Goal: Task Accomplishment & Management: Manage account settings

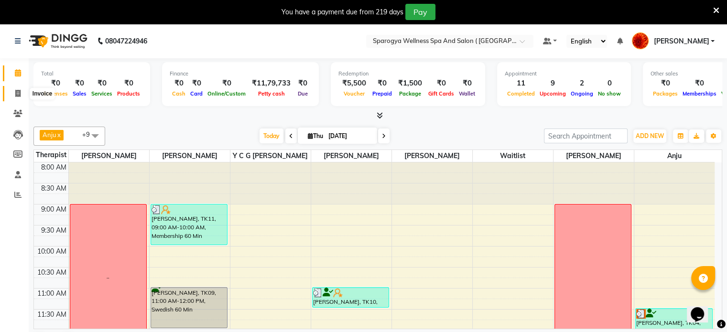
click at [21, 90] on span at bounding box center [18, 93] width 17 height 11
select select "service"
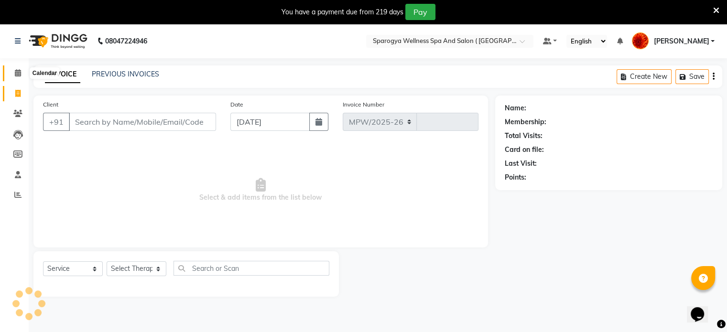
select select "4292"
type input "2650"
click at [17, 75] on icon at bounding box center [18, 72] width 6 height 7
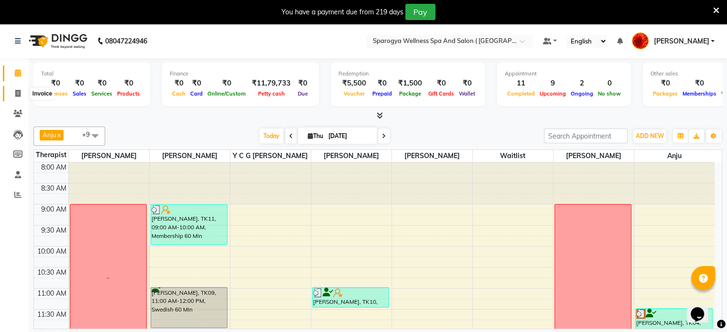
click at [17, 89] on span at bounding box center [18, 93] width 17 height 11
select select "service"
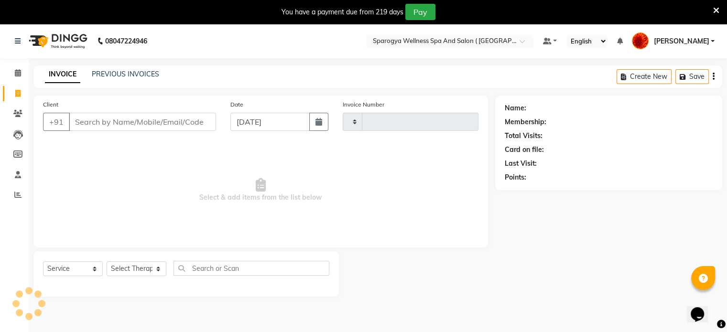
type input "2650"
select select "4292"
click at [108, 75] on link "PREVIOUS INVOICES" at bounding box center [125, 74] width 67 height 9
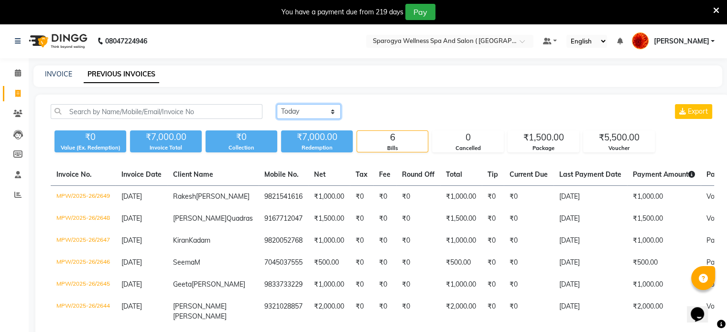
click at [294, 113] on select "[DATE] [DATE] Custom Range" at bounding box center [309, 111] width 64 height 15
click at [277, 104] on select "[DATE] [DATE] Custom Range" at bounding box center [309, 111] width 64 height 15
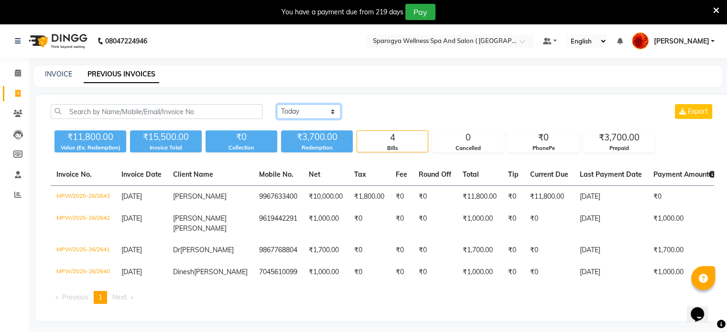
click at [303, 113] on select "[DATE] [DATE] Custom Range" at bounding box center [309, 111] width 64 height 15
select select "[DATE]"
click at [277, 104] on select "[DATE] [DATE] Custom Range" at bounding box center [309, 111] width 64 height 15
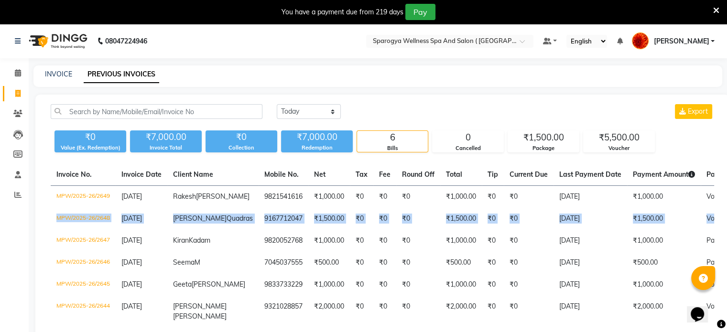
drag, startPoint x: 726, startPoint y: 190, endPoint x: 728, endPoint y: 238, distance: 48.3
click at [726, 238] on html "08047224946 Select Location × Sparogya Wellness Spa And Salon ( Powai), Powai D…" at bounding box center [363, 166] width 727 height 332
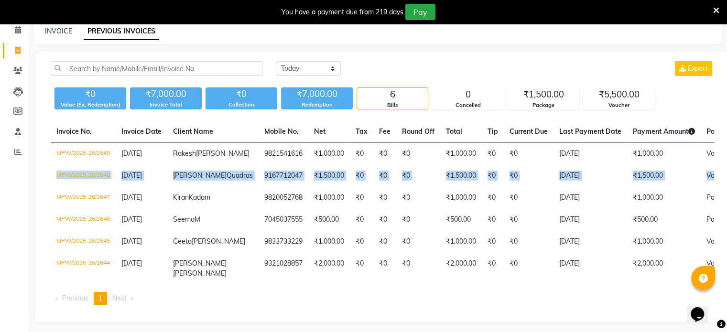
scroll to position [41, 0]
